Goal: Navigation & Orientation: Find specific page/section

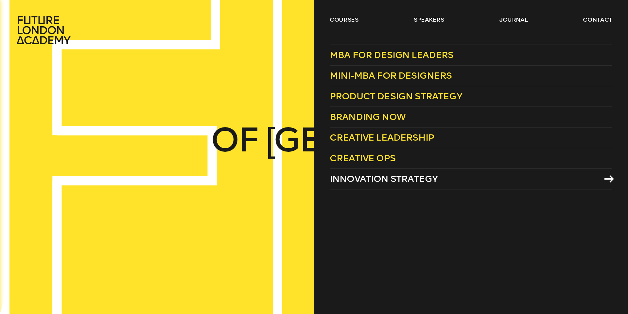
click at [413, 180] on span "Innovation Strategy" at bounding box center [384, 178] width 108 height 11
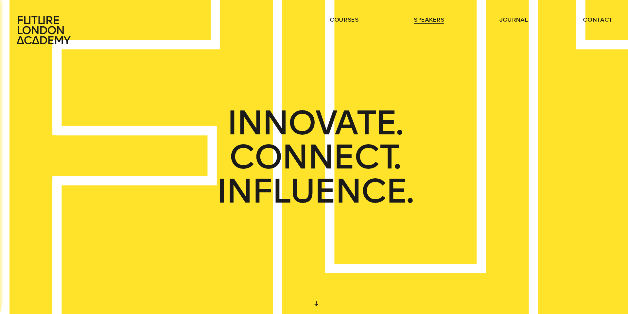
click at [425, 20] on link "speakers" at bounding box center [429, 20] width 30 height 8
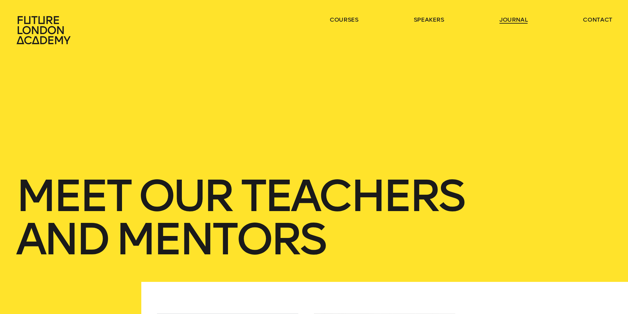
click at [517, 19] on link "journal" at bounding box center [514, 20] width 28 height 8
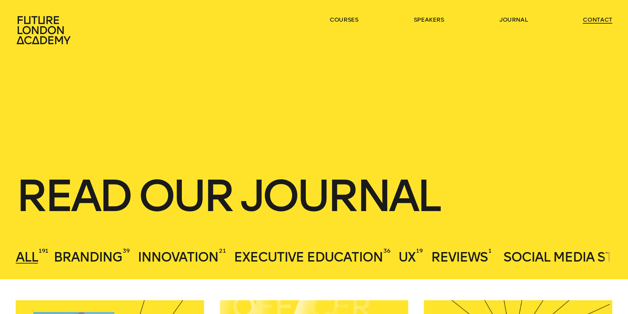
click at [589, 22] on link "contact" at bounding box center [597, 20] width 29 height 8
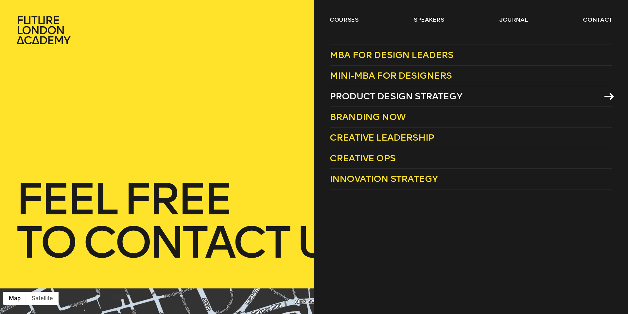
click at [601, 93] on link "Product Design Strategy" at bounding box center [471, 96] width 283 height 21
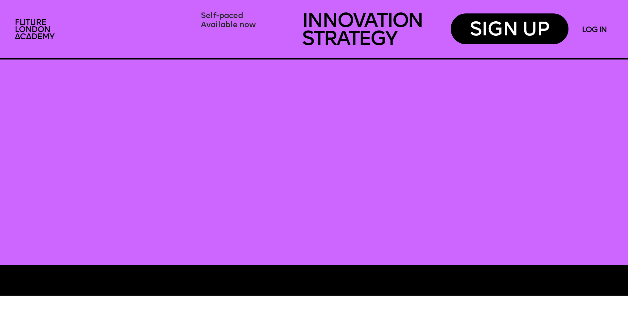
scroll to position [369, 0]
